Goal: Transaction & Acquisition: Purchase product/service

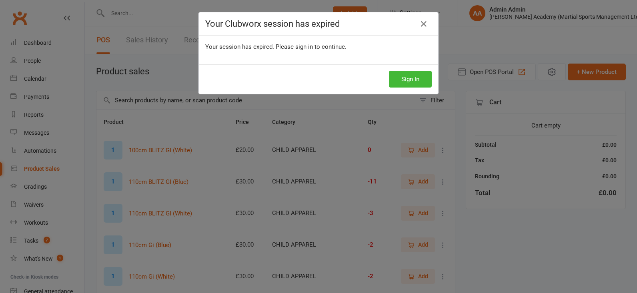
select select "100"
click at [422, 24] on icon at bounding box center [424, 24] width 10 height 10
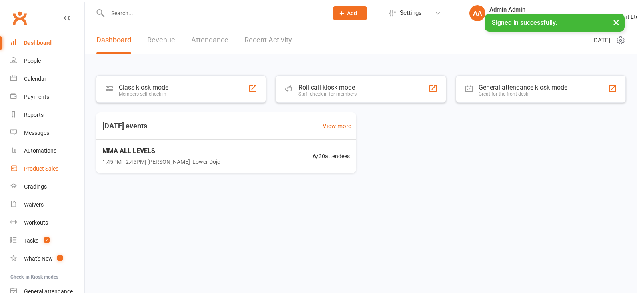
click at [48, 170] on div "Product Sales" at bounding box center [41, 169] width 34 height 6
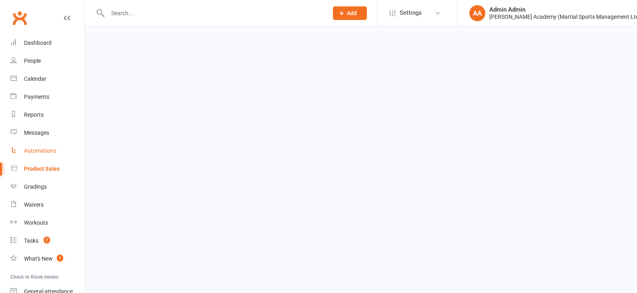
select select "100"
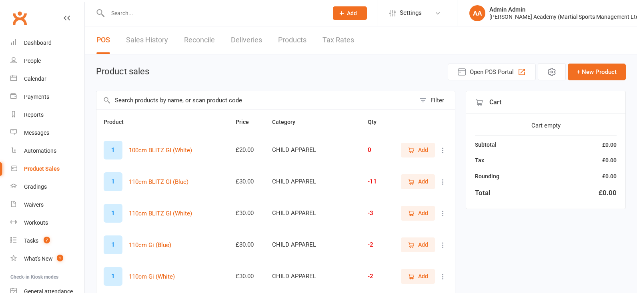
click at [146, 96] on input "text" at bounding box center [255, 100] width 319 height 18
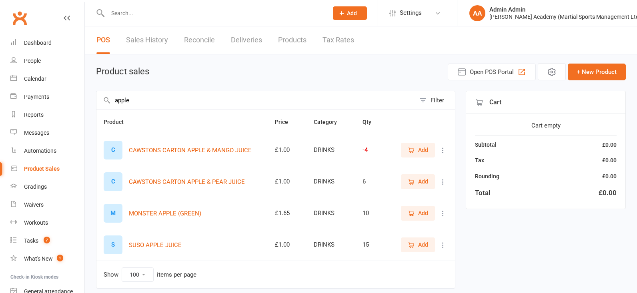
scroll to position [0, 0]
type input "apple"
click at [44, 56] on link "People" at bounding box center [47, 61] width 74 height 18
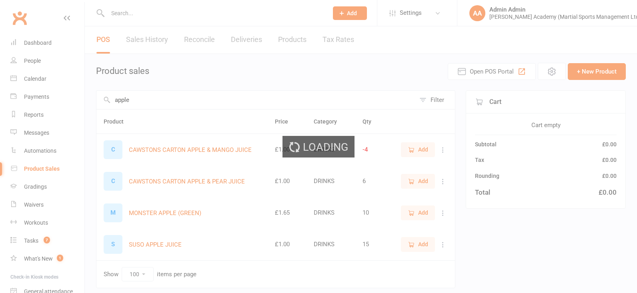
select select "100"
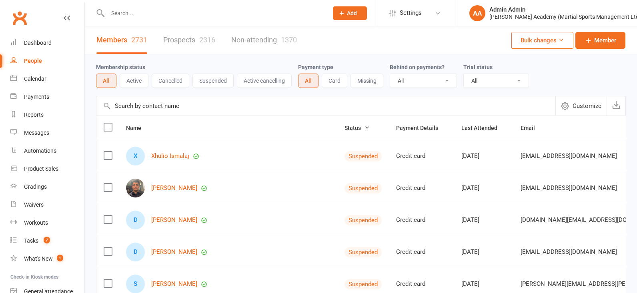
click at [126, 14] on input "text" at bounding box center [213, 13] width 217 height 11
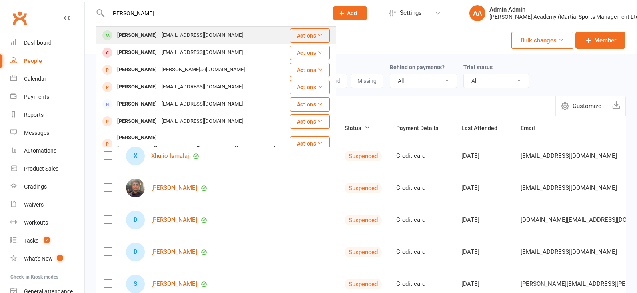
type input "ian duglas"
click at [111, 37] on span at bounding box center [107, 35] width 10 height 10
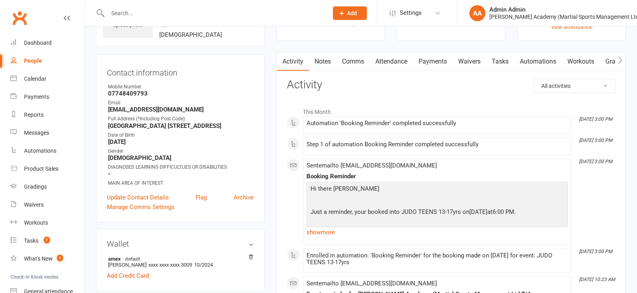
scroll to position [73, 0]
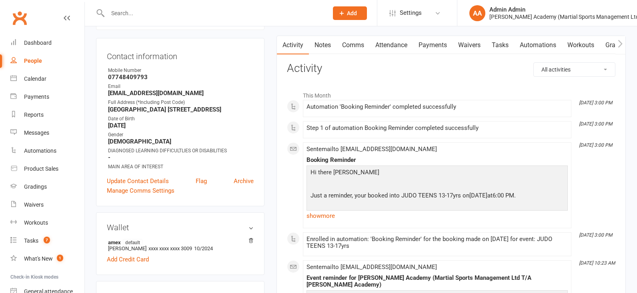
click at [421, 48] on link "Payments" at bounding box center [433, 45] width 40 height 18
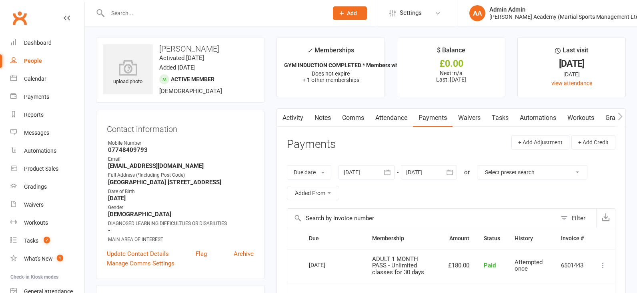
click at [161, 17] on input "text" at bounding box center [213, 13] width 217 height 11
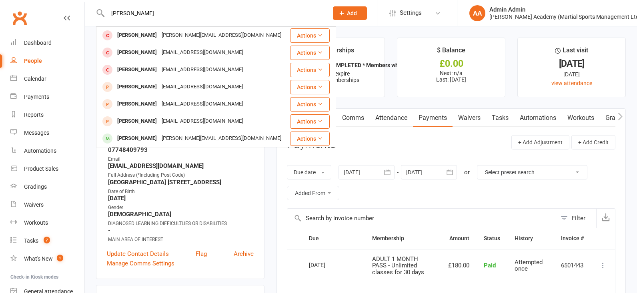
type input "freddie grunham"
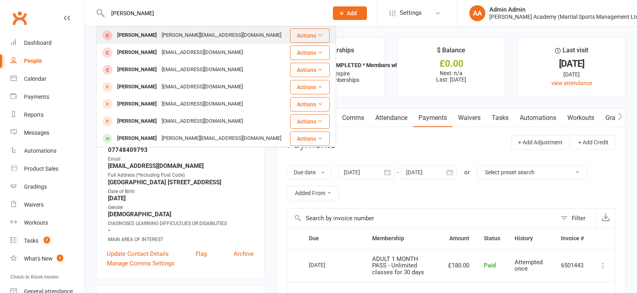
drag, startPoint x: 162, startPoint y: 17, endPoint x: 132, endPoint y: 35, distance: 35.0
click at [132, 35] on div "Fred Grinhan" at bounding box center [137, 36] width 44 height 12
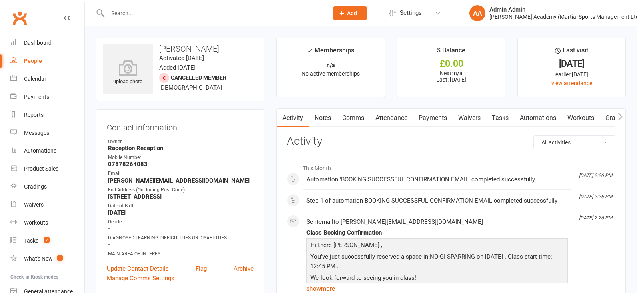
click at [436, 118] on link "Payments" at bounding box center [433, 118] width 40 height 18
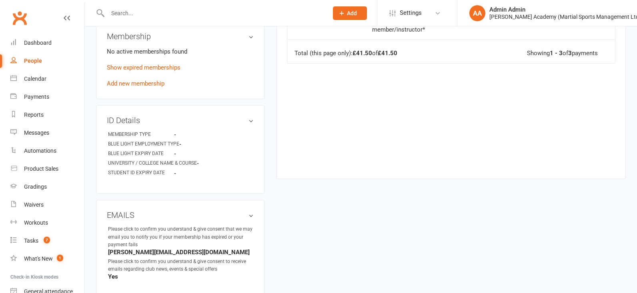
scroll to position [344, 0]
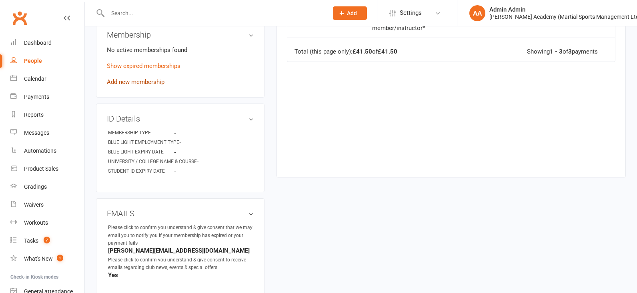
click at [127, 82] on link "Add new membership" at bounding box center [136, 81] width 58 height 7
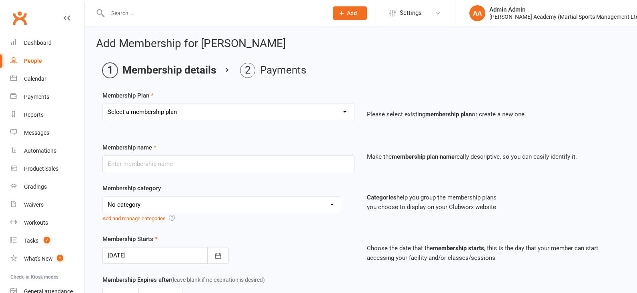
select select "10"
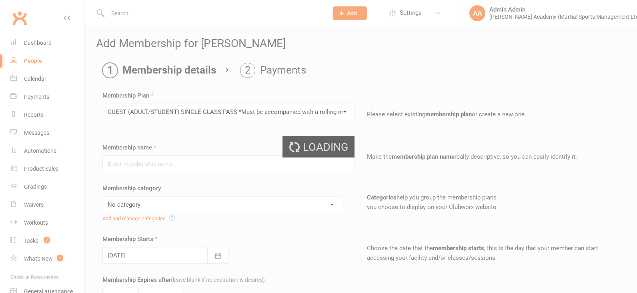
type input "GUEST (ADULT/STUDENT) SINGLE CLASS PASS *Must be accompanied with a rolling mem…"
select select "7"
type input "1"
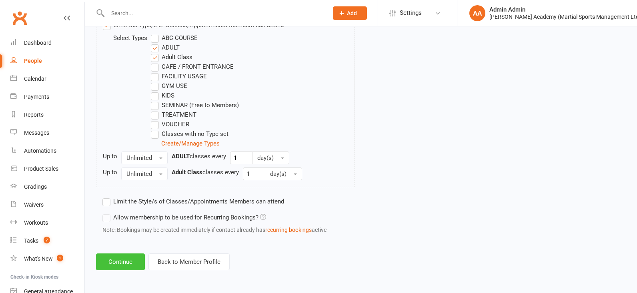
scroll to position [433, 0]
click at [131, 267] on button "Continue" at bounding box center [120, 262] width 49 height 17
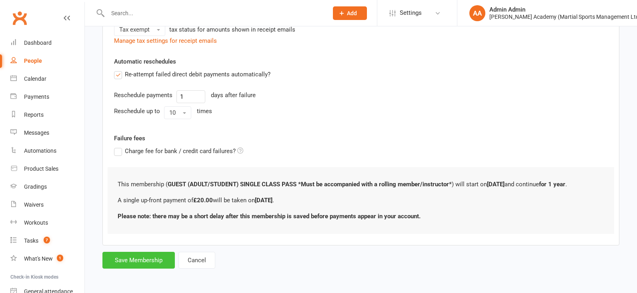
scroll to position [209, 0]
click at [158, 260] on button "Save Membership" at bounding box center [138, 260] width 72 height 17
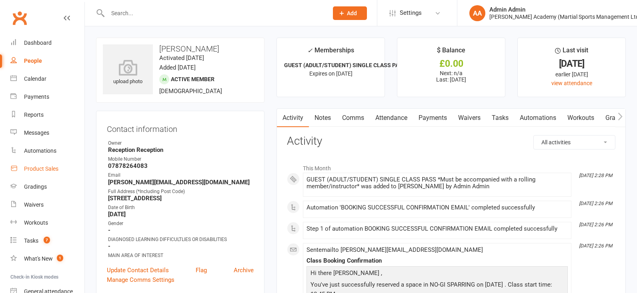
click at [54, 170] on div "Product Sales" at bounding box center [41, 169] width 34 height 6
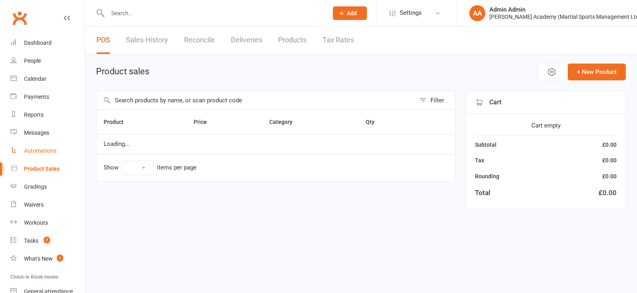
select select "100"
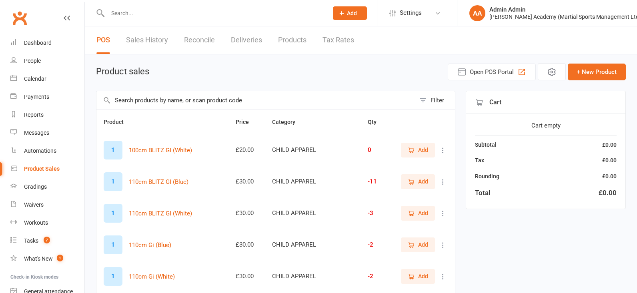
click at [202, 16] on input "text" at bounding box center [213, 13] width 217 height 11
click at [204, 99] on input "text" at bounding box center [255, 100] width 319 height 18
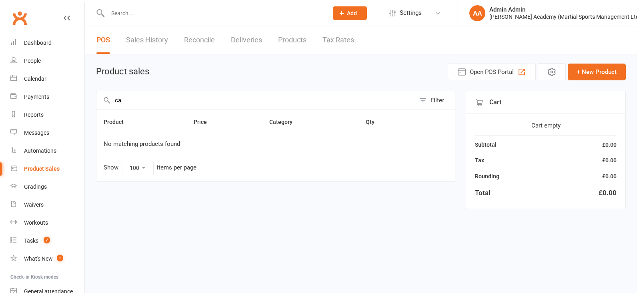
type input "c"
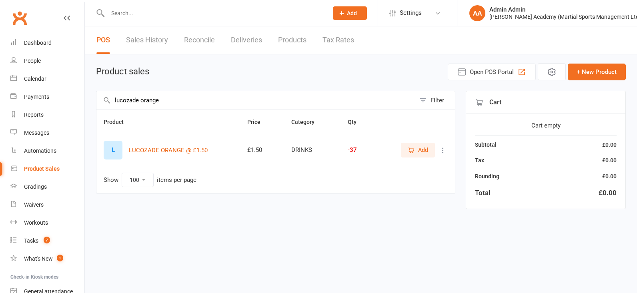
type input "lucozade orange"
click at [415, 152] on span "Add" at bounding box center [418, 150] width 20 height 9
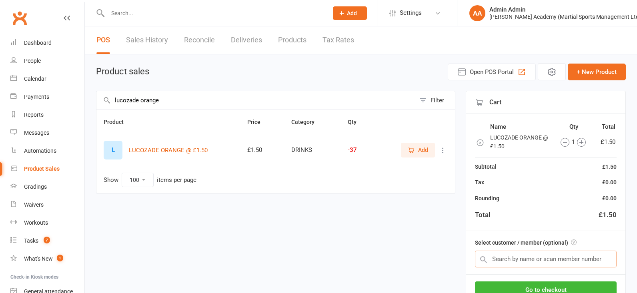
click at [524, 261] on input "text" at bounding box center [546, 259] width 142 height 17
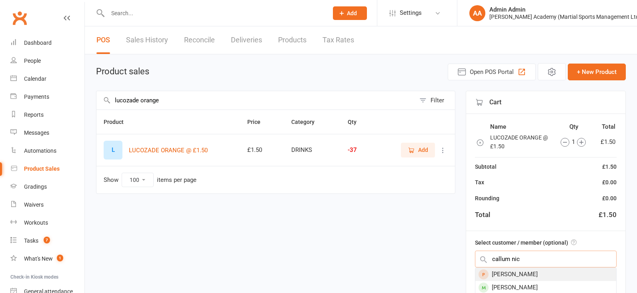
type input "callum nic"
click at [531, 278] on div "Callum Nickless" at bounding box center [545, 274] width 141 height 13
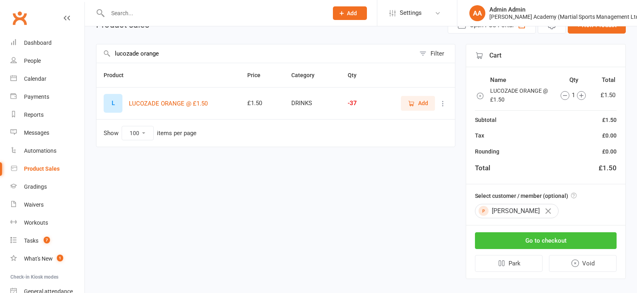
scroll to position [49, 0]
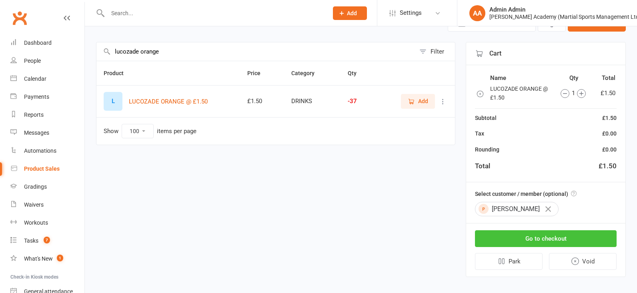
click at [527, 241] on button "Go to checkout" at bounding box center [546, 239] width 142 height 17
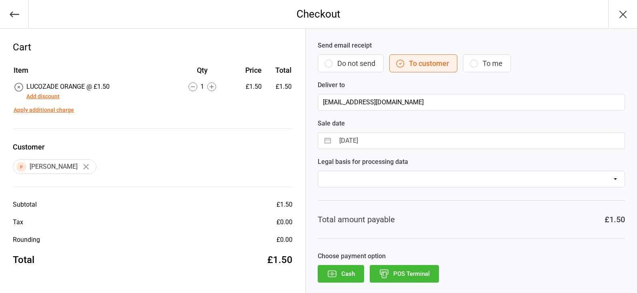
click at [408, 273] on button "POS Terminal" at bounding box center [404, 274] width 69 height 18
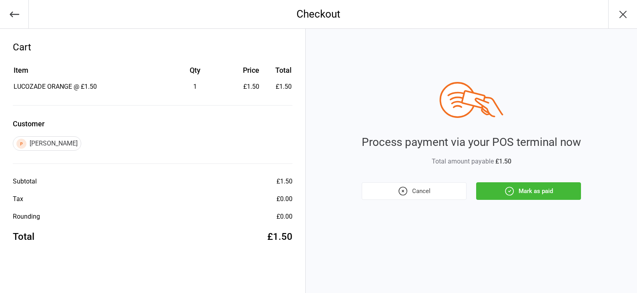
click at [538, 193] on button "Mark as paid" at bounding box center [528, 192] width 105 height 18
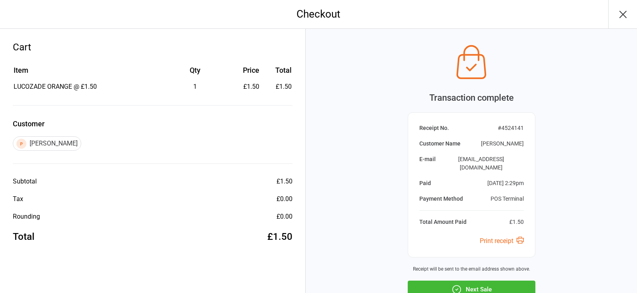
click at [435, 281] on button "Next Sale" at bounding box center [472, 290] width 128 height 18
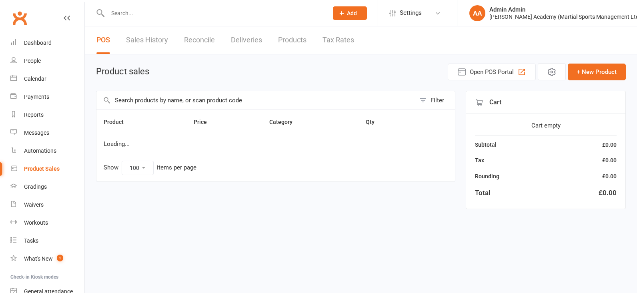
select select "100"
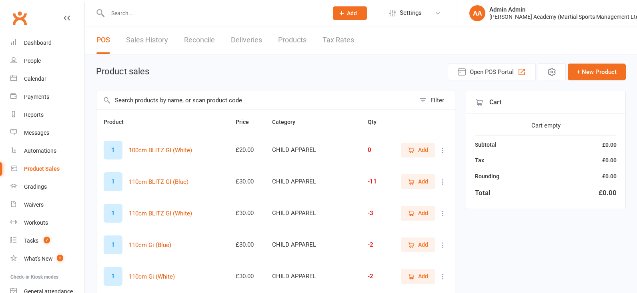
click at [168, 105] on input "text" at bounding box center [255, 100] width 319 height 18
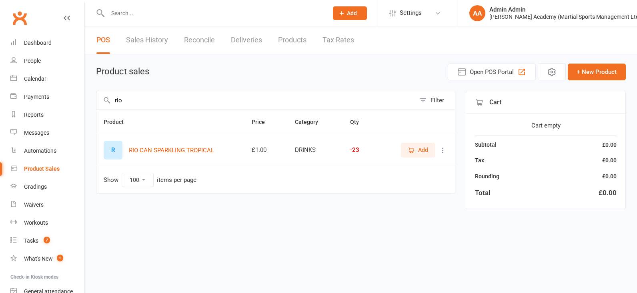
type input "rio"
click at [408, 150] on icon "button" at bounding box center [411, 150] width 7 height 7
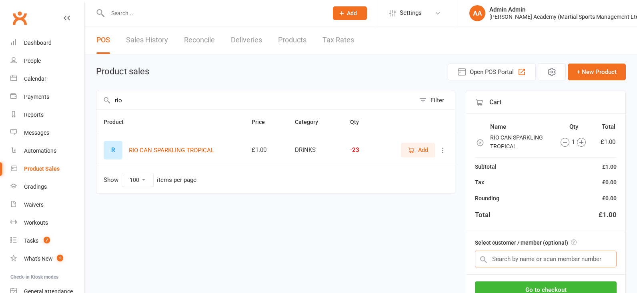
click at [498, 255] on input "text" at bounding box center [546, 259] width 142 height 17
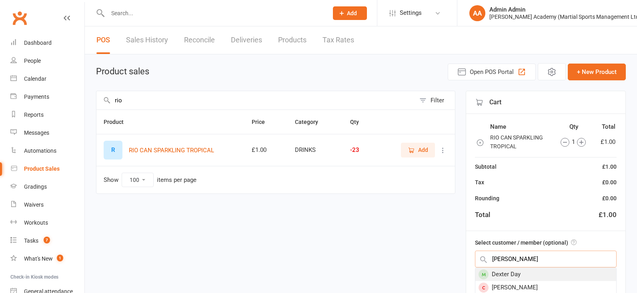
type input "dexter jay"
click at [522, 275] on div "Dexter Day" at bounding box center [545, 274] width 141 height 13
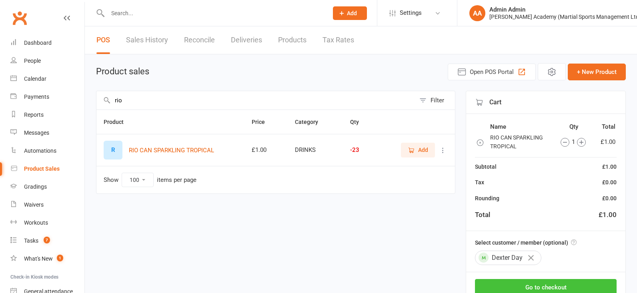
click at [534, 283] on button "Go to checkout" at bounding box center [546, 287] width 142 height 17
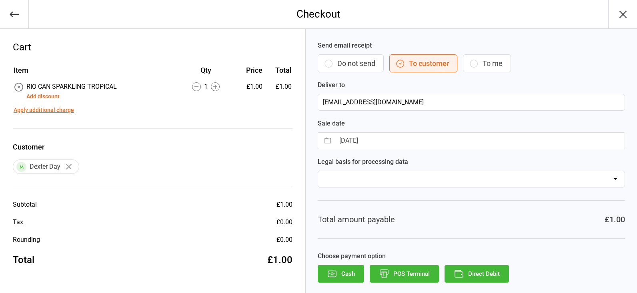
click at [412, 277] on button "POS Terminal" at bounding box center [404, 274] width 69 height 18
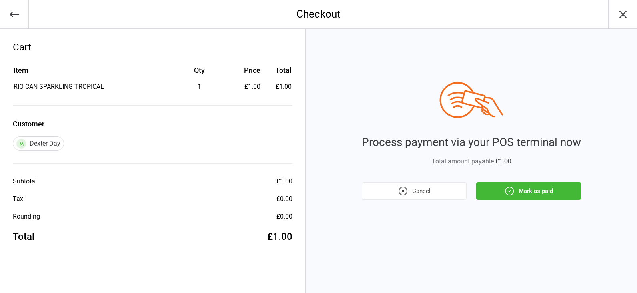
click at [520, 187] on button "Mark as paid" at bounding box center [528, 192] width 105 height 18
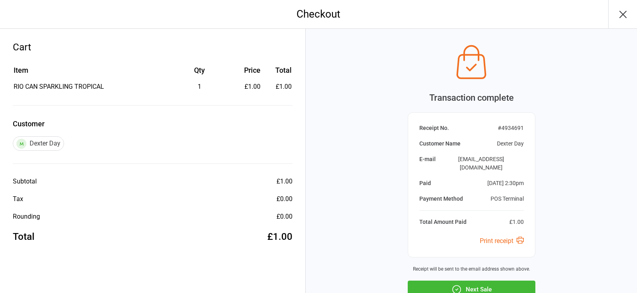
click at [484, 281] on button "Next Sale" at bounding box center [472, 290] width 128 height 18
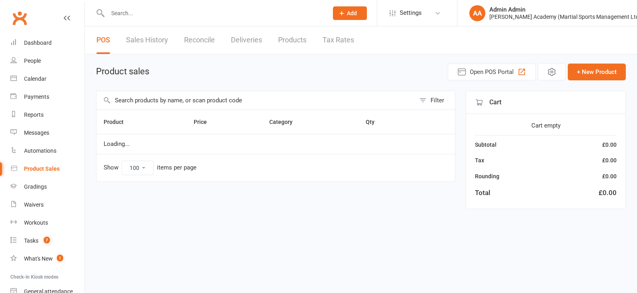
select select "100"
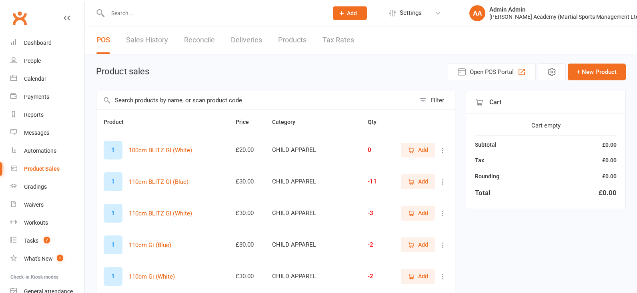
click at [182, 102] on input "text" at bounding box center [255, 100] width 319 height 18
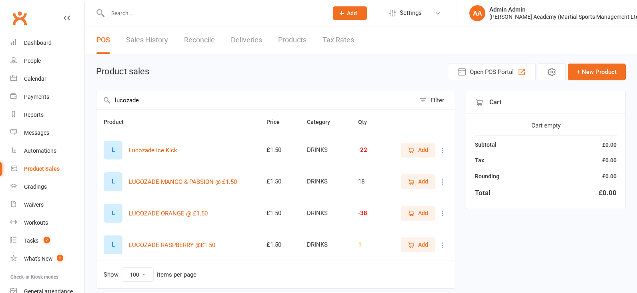
type input "lucozade"
click at [420, 216] on span "Add" at bounding box center [423, 213] width 10 height 9
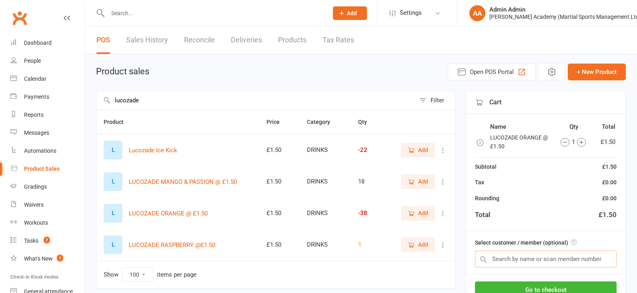
click at [538, 262] on input "text" at bounding box center [546, 259] width 142 height 17
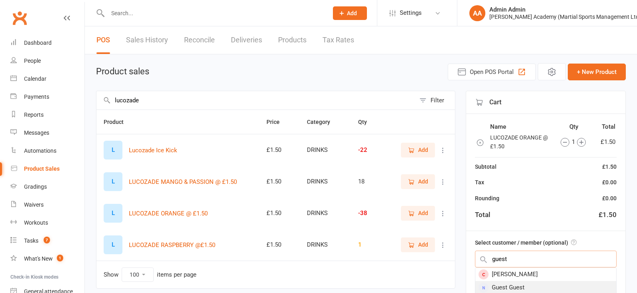
type input "guest"
click at [553, 285] on div "Guest Guest" at bounding box center [545, 287] width 141 height 13
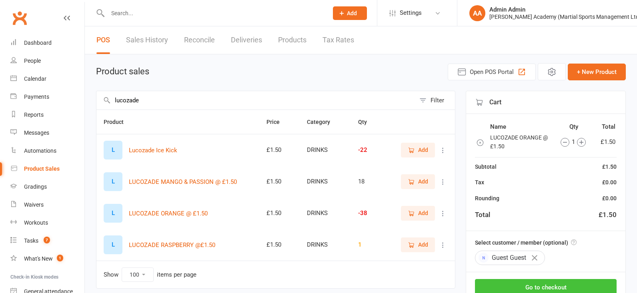
click at [552, 285] on button "Go to checkout" at bounding box center [546, 287] width 142 height 17
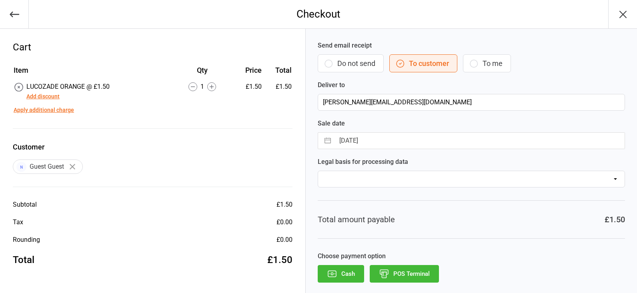
click at [413, 281] on button "POS Terminal" at bounding box center [404, 274] width 69 height 18
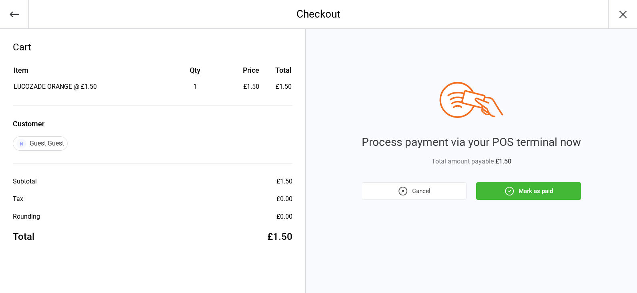
click at [524, 202] on div "Process payment via your POS terminal now Total amount payable £1.50 Cancel Mar…" at bounding box center [471, 161] width 331 height 265
click at [522, 194] on button "Mark as paid" at bounding box center [528, 192] width 105 height 18
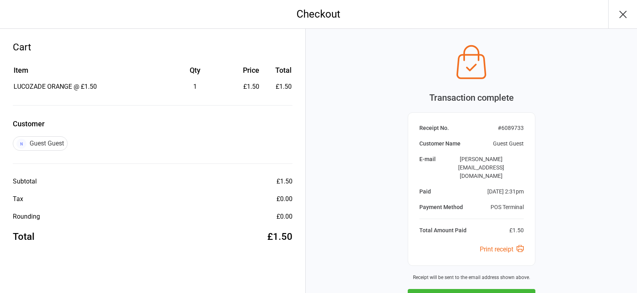
click at [504, 289] on button "Next Sale" at bounding box center [472, 298] width 128 height 18
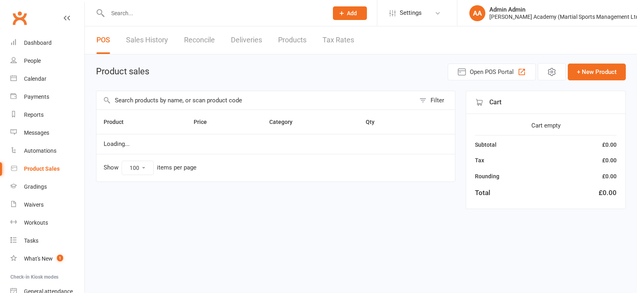
select select "100"
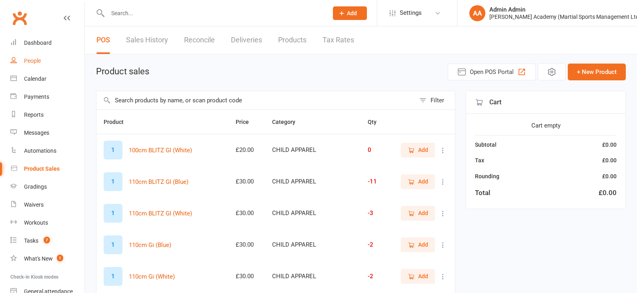
click at [39, 63] on link "People" at bounding box center [47, 61] width 74 height 18
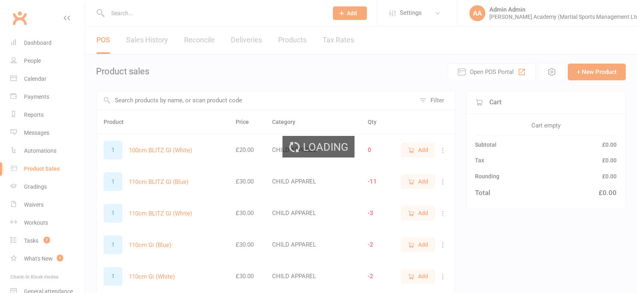
select select "100"
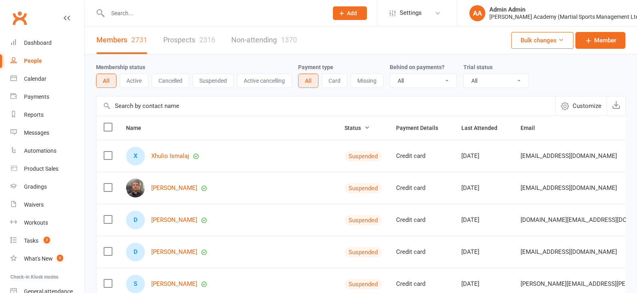
click at [127, 15] on input "text" at bounding box center [213, 13] width 217 height 11
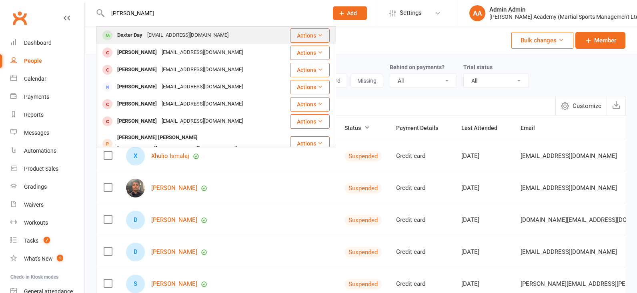
type input "[PERSON_NAME]"
click at [126, 36] on div "Dexter Day" at bounding box center [130, 36] width 30 height 12
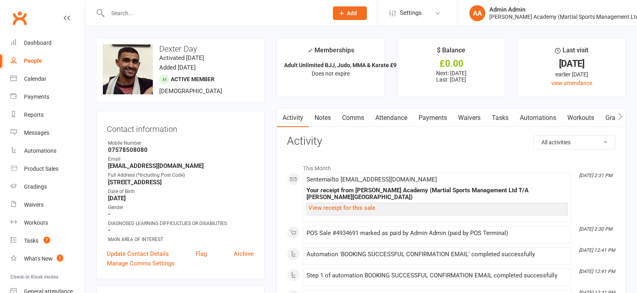
click at [428, 116] on link "Payments" at bounding box center [433, 118] width 40 height 18
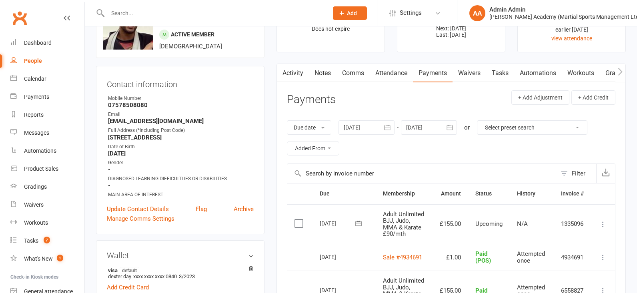
scroll to position [46, 0]
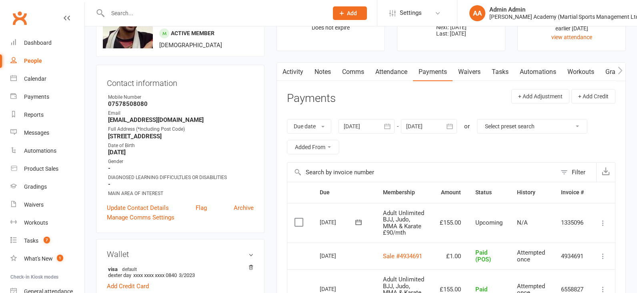
click at [421, 129] on div at bounding box center [429, 126] width 56 height 14
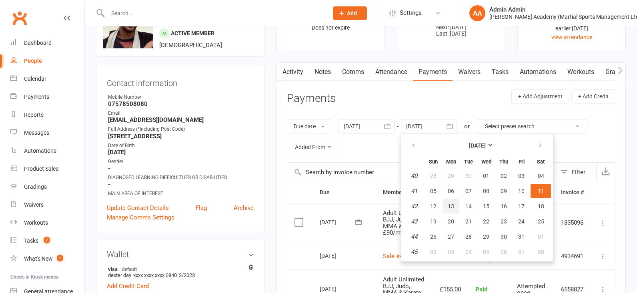
click at [450, 205] on span "13" at bounding box center [451, 206] width 6 height 6
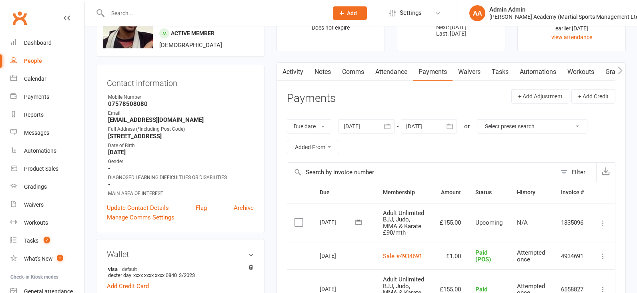
click at [440, 126] on div at bounding box center [429, 126] width 56 height 14
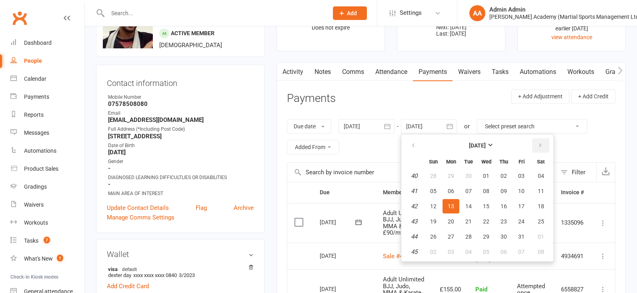
click at [540, 144] on icon "button" at bounding box center [541, 145] width 6 height 6
click at [416, 145] on icon "button" at bounding box center [414, 145] width 6 height 6
click at [418, 145] on button "button" at bounding box center [413, 145] width 17 height 14
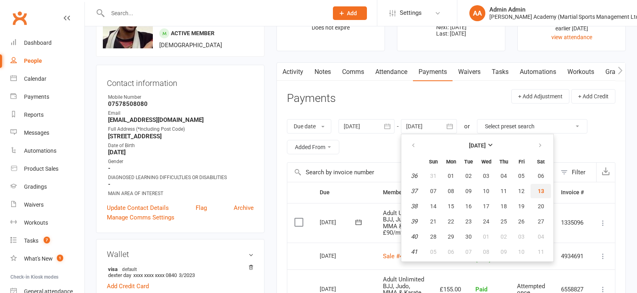
click at [542, 191] on span "13" at bounding box center [541, 191] width 6 height 6
type input "[DATE]"
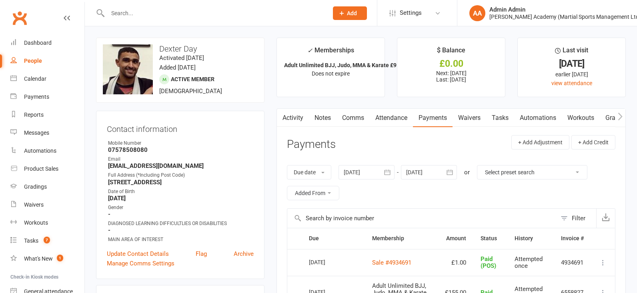
scroll to position [0, 0]
click at [168, 15] on input "text" at bounding box center [213, 13] width 217 height 11
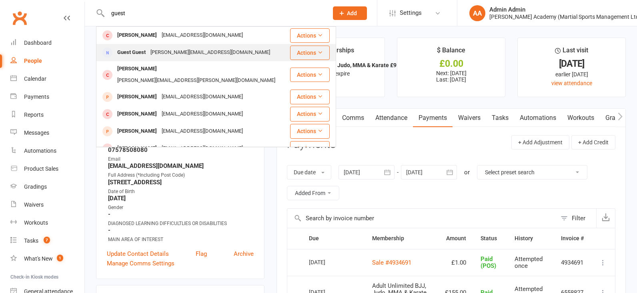
type input "guest"
click at [138, 56] on div "Guest Guest" at bounding box center [131, 53] width 33 height 12
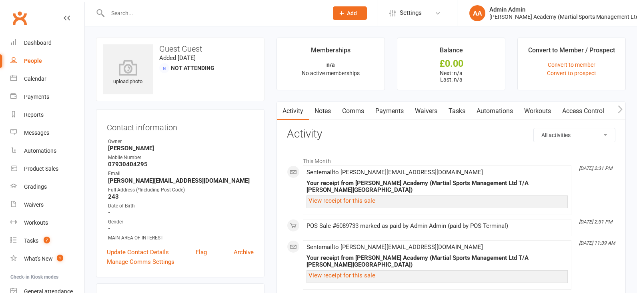
click at [399, 108] on link "Payments" at bounding box center [390, 111] width 40 height 18
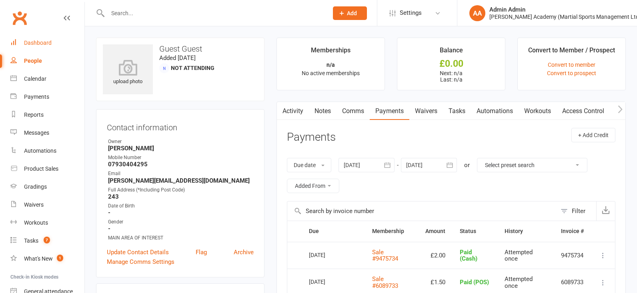
click at [38, 42] on div "Dashboard" at bounding box center [38, 43] width 28 height 6
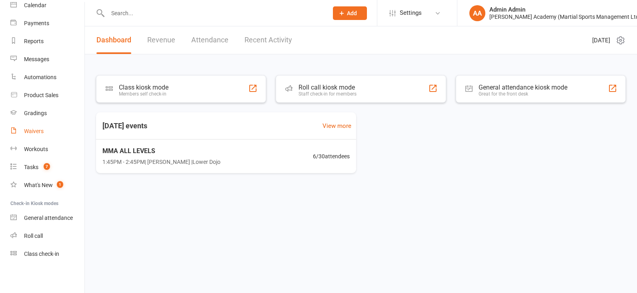
scroll to position [74, 0]
